Goal: Find specific page/section: Find specific page/section

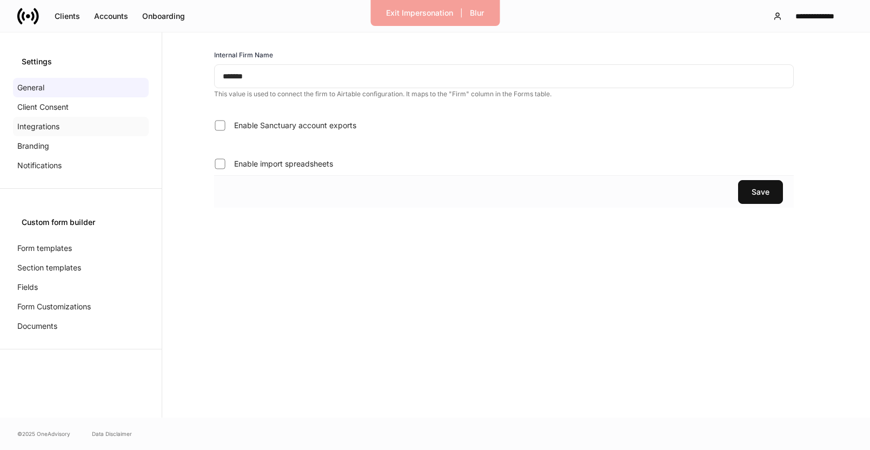
click at [46, 127] on p "Integrations" at bounding box center [38, 126] width 42 height 11
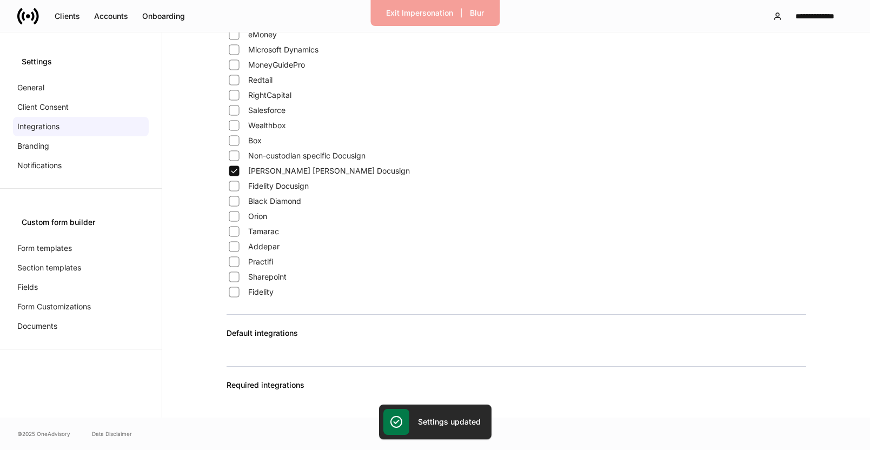
scroll to position [194, 0]
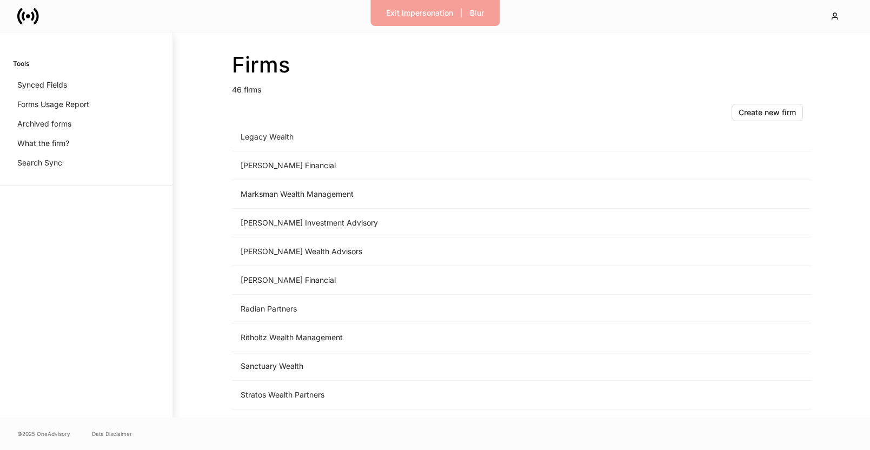
scroll to position [1069, 0]
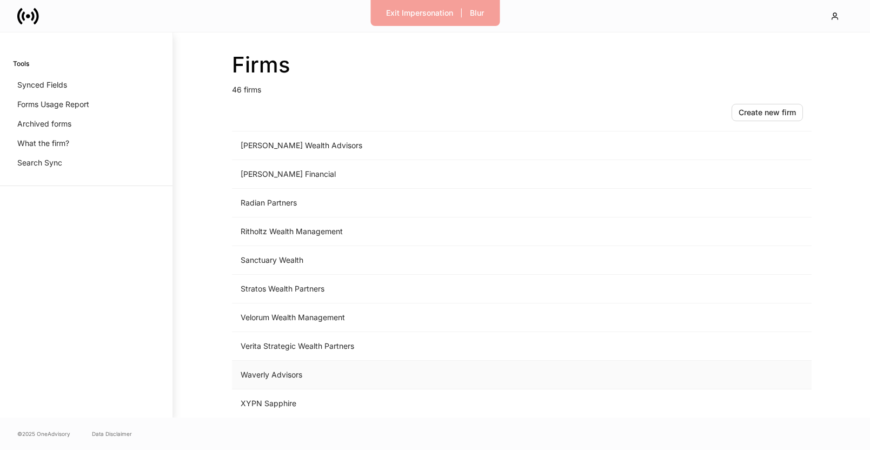
click at [276, 371] on td "Waverly Advisors" at bounding box center [432, 375] width 400 height 29
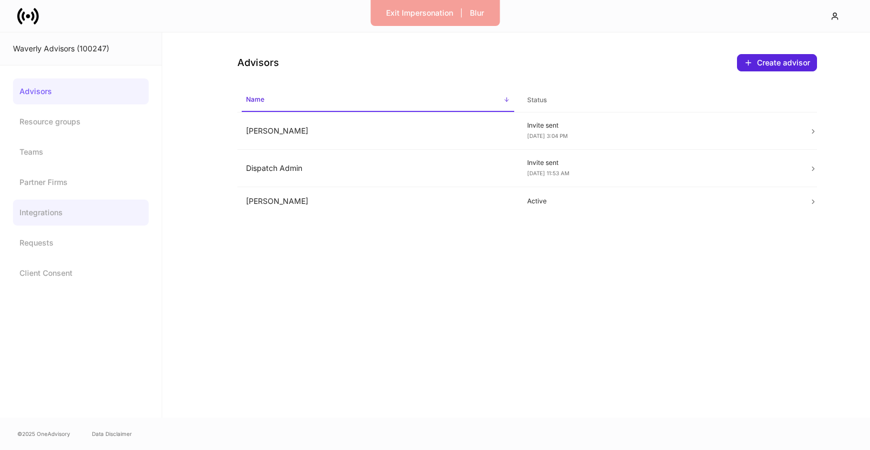
click at [85, 209] on link "Integrations" at bounding box center [81, 212] width 136 height 26
